Goal: Find specific page/section: Find specific page/section

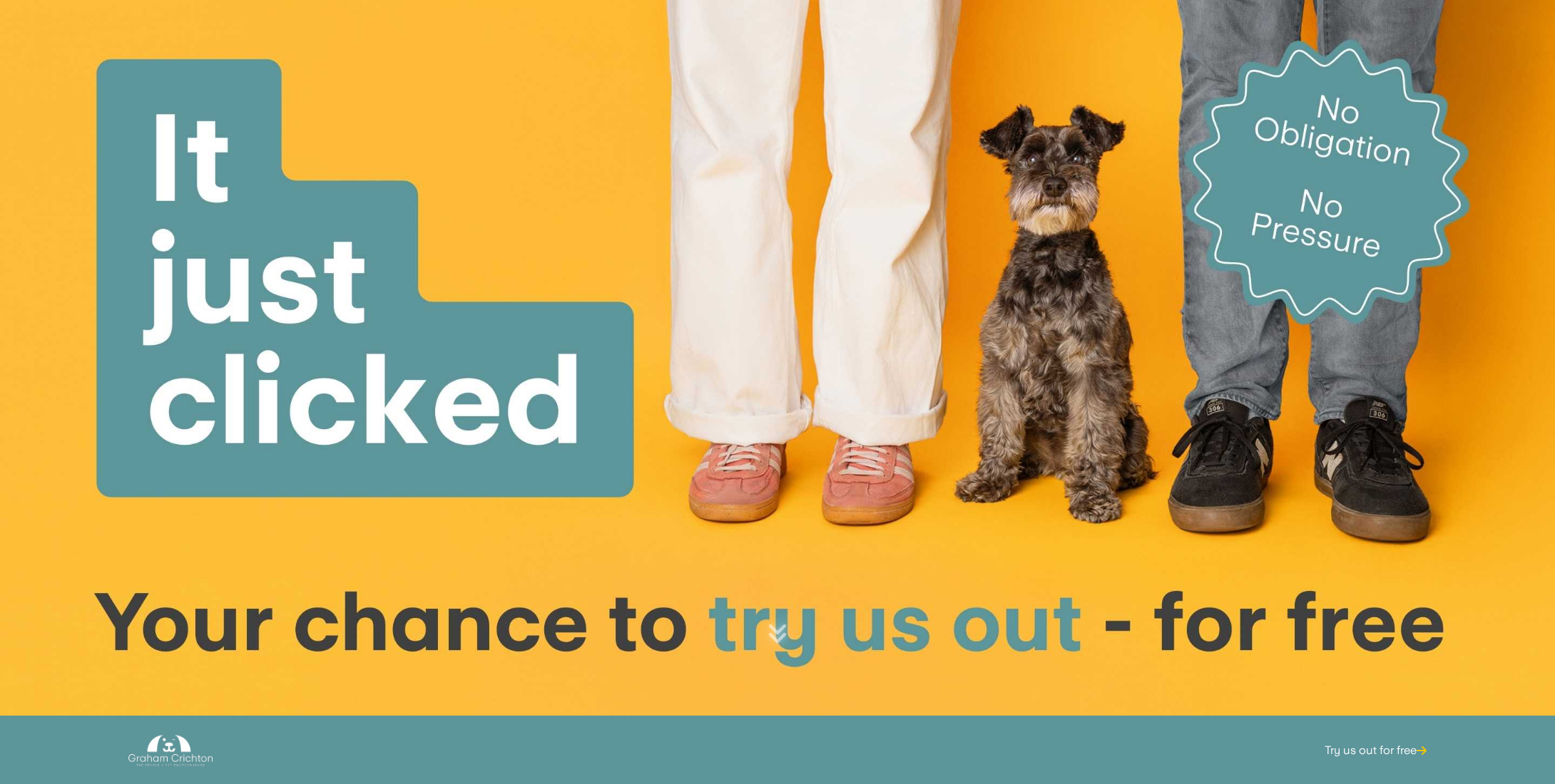
scroll to position [499, 0]
